Goal: Information Seeking & Learning: Learn about a topic

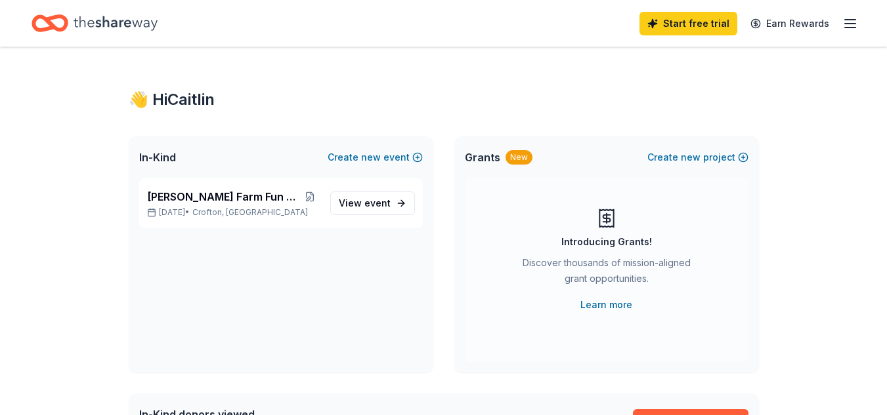
scroll to position [1, 0]
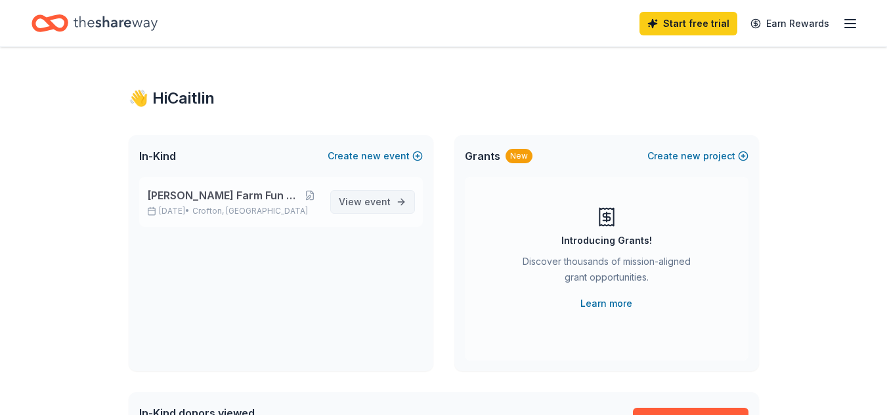
click at [381, 196] on span "View event" at bounding box center [365, 202] width 52 height 16
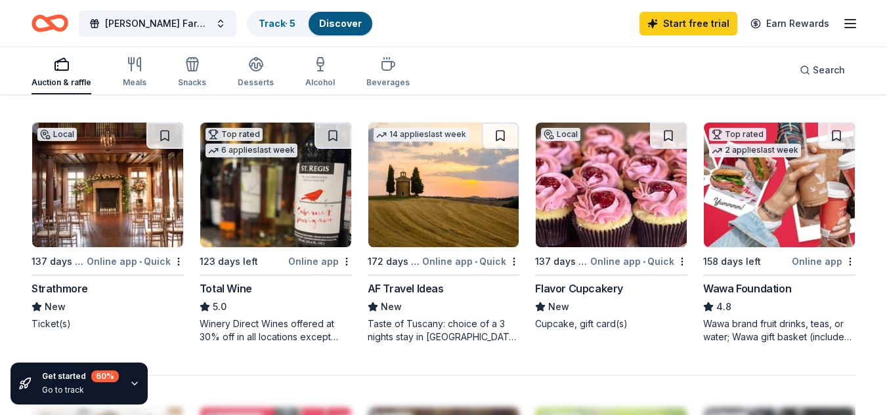
scroll to position [880, 0]
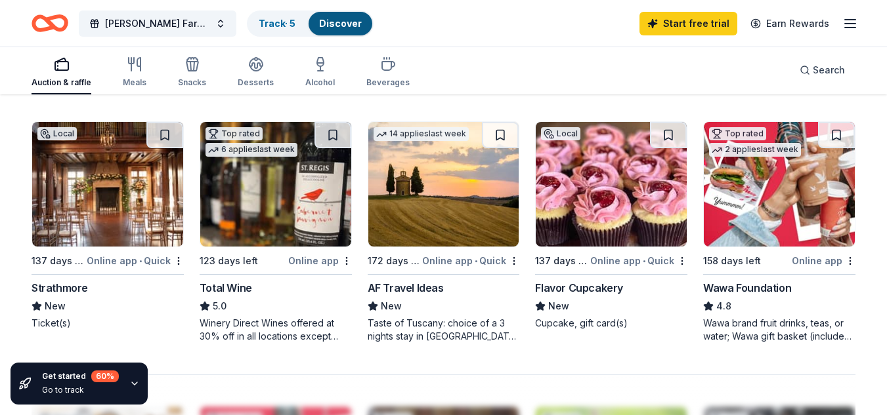
click at [272, 211] on img at bounding box center [275, 184] width 151 height 125
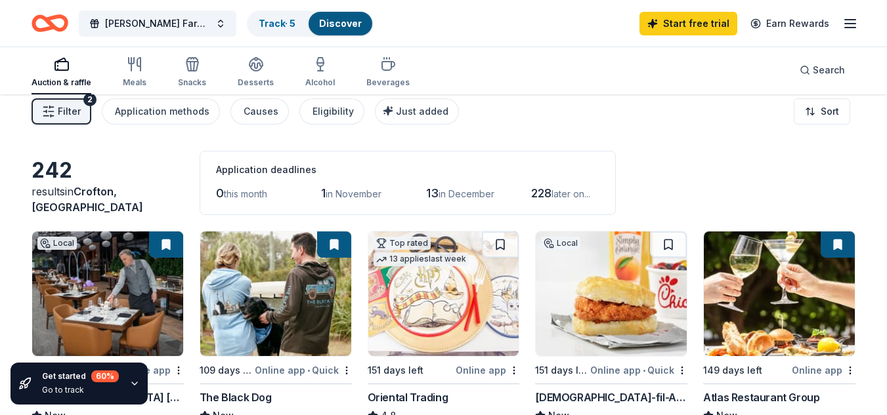
scroll to position [0, 0]
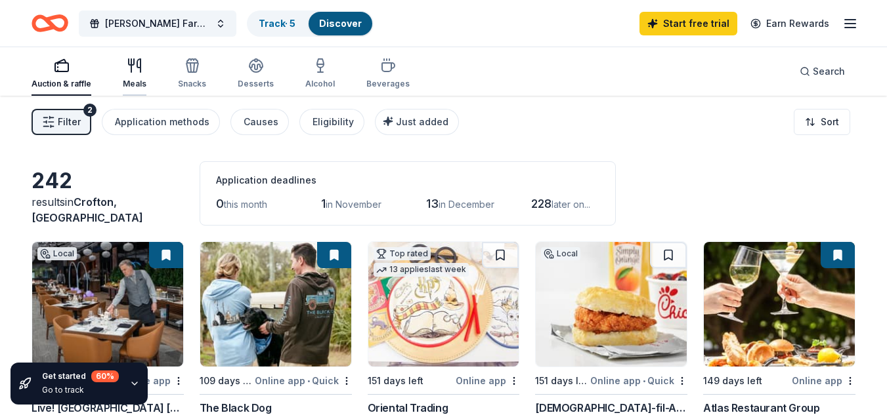
click at [133, 63] on icon "button" at bounding box center [131, 62] width 5 height 6
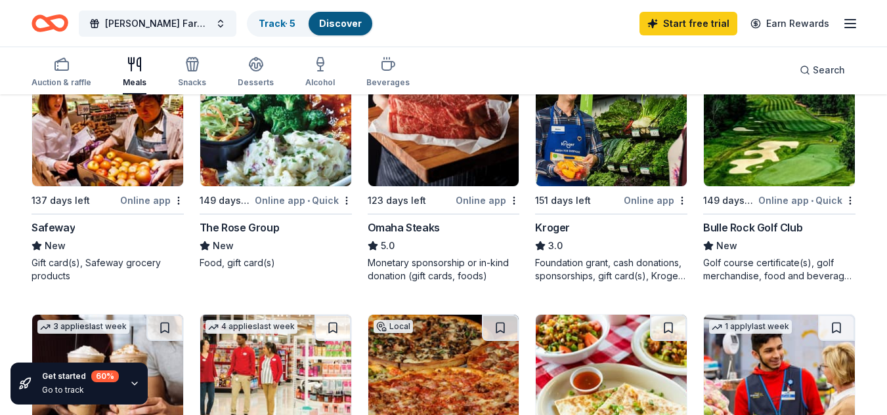
scroll to position [429, 0]
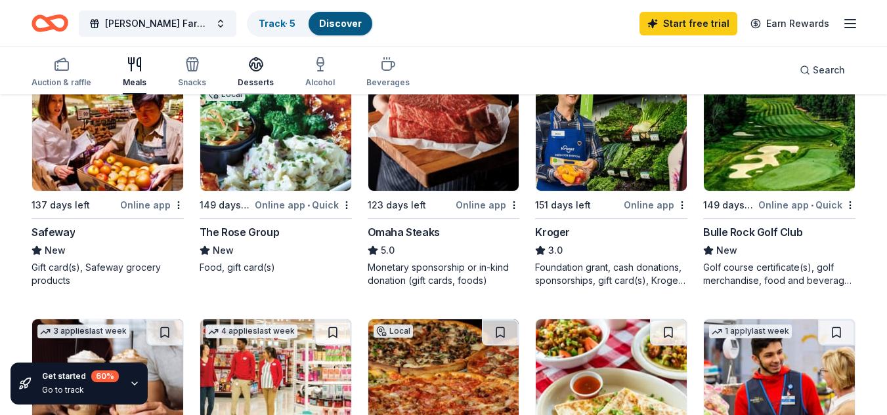
click at [254, 66] on icon "button" at bounding box center [255, 63] width 13 height 10
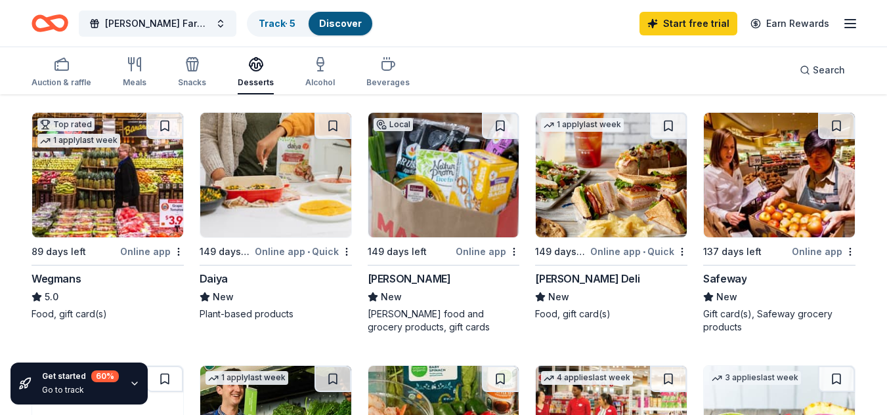
scroll to position [637, 0]
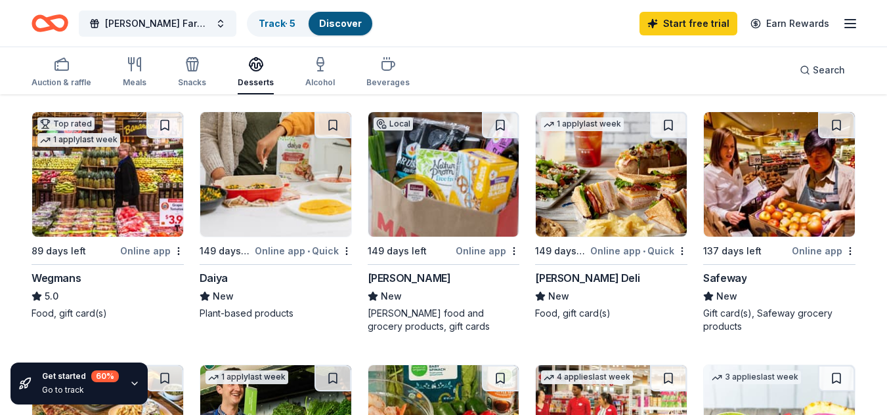
click at [102, 179] on img at bounding box center [107, 174] width 151 height 125
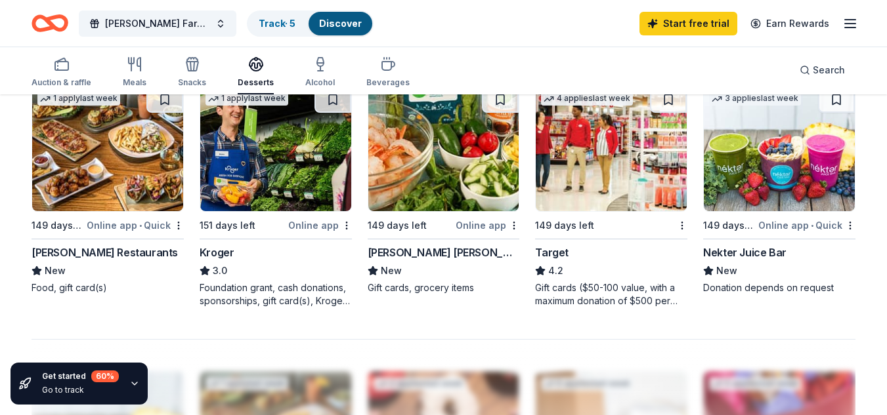
scroll to position [916, 0]
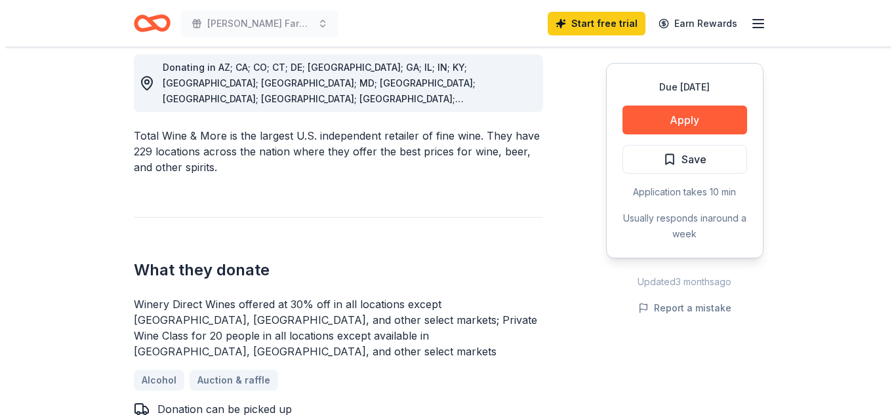
scroll to position [409, 0]
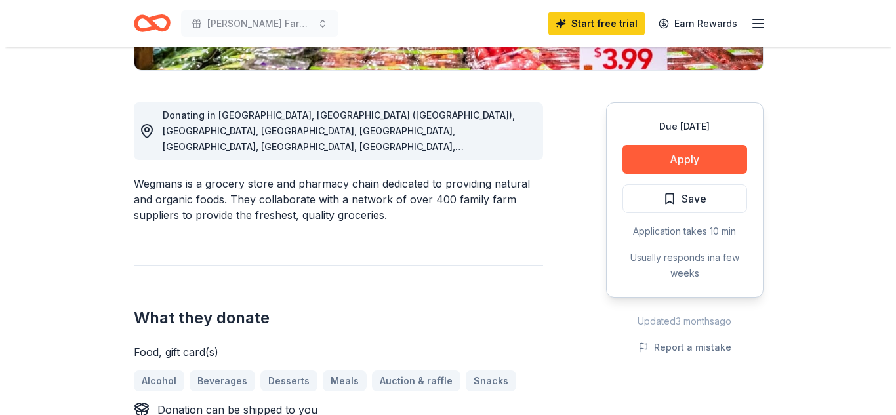
scroll to position [365, 0]
